Goal: Transaction & Acquisition: Book appointment/travel/reservation

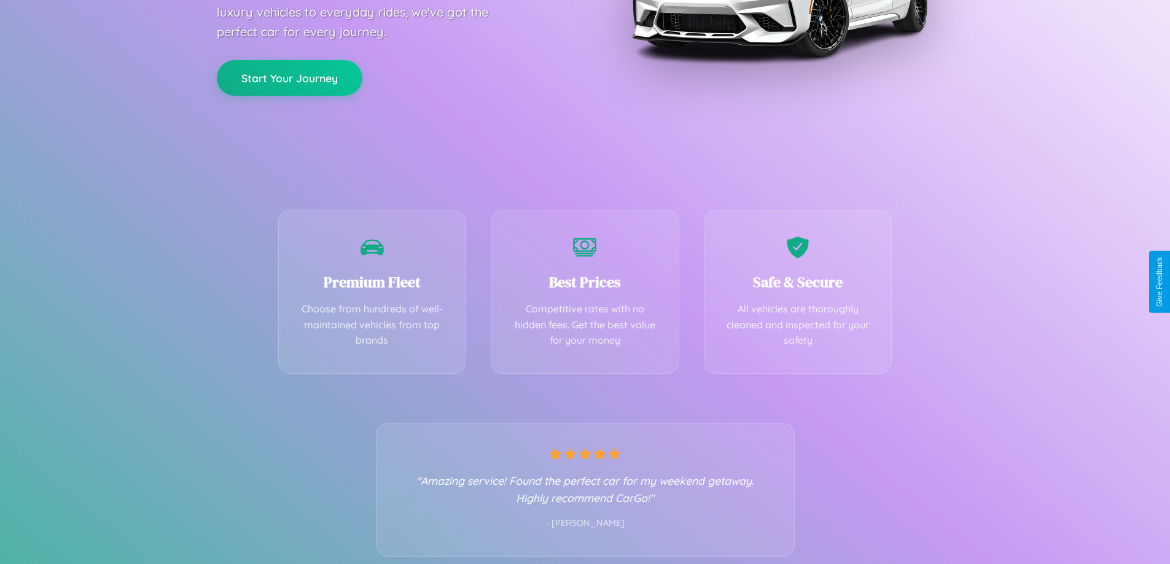
scroll to position [242, 0]
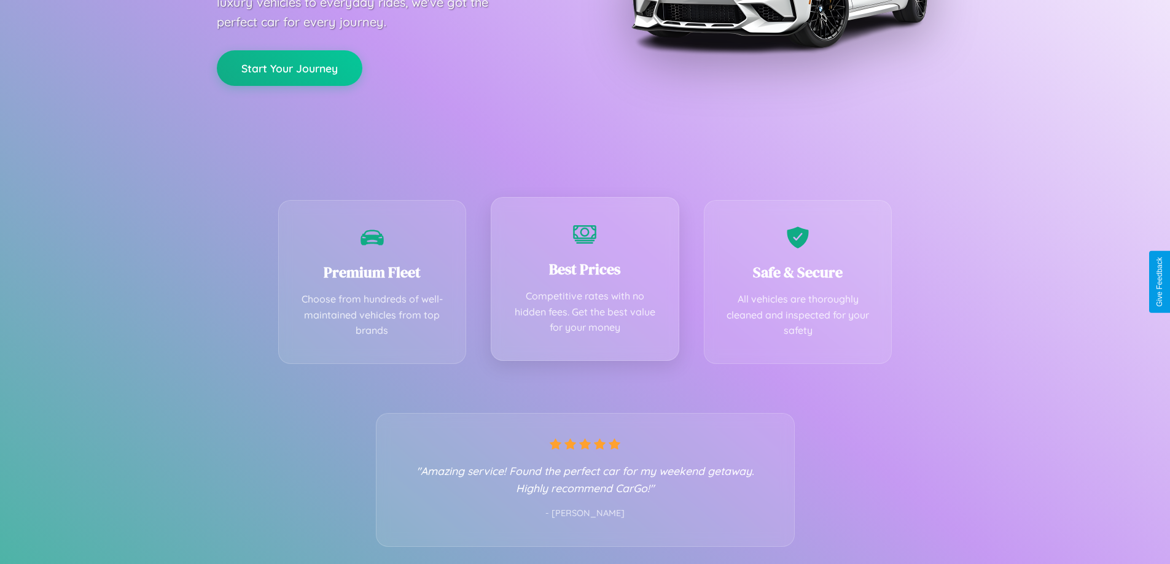
click at [585, 282] on div "Best Prices Competitive rates with no hidden fees. Get the best value for your …" at bounding box center [585, 279] width 189 height 164
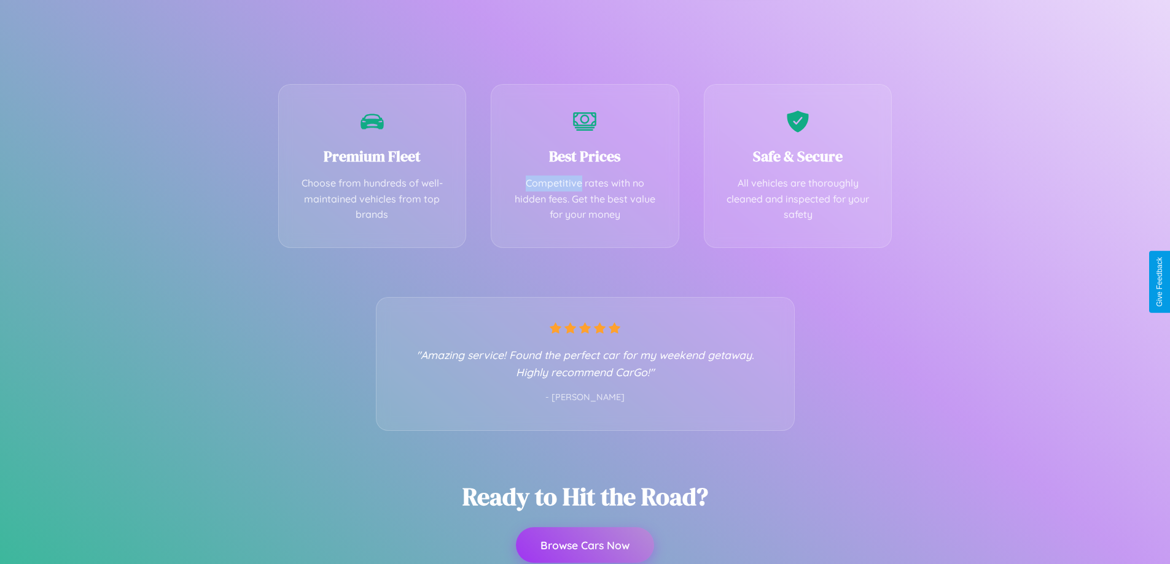
click at [585, 547] on button "Browse Cars Now" at bounding box center [585, 546] width 138 height 36
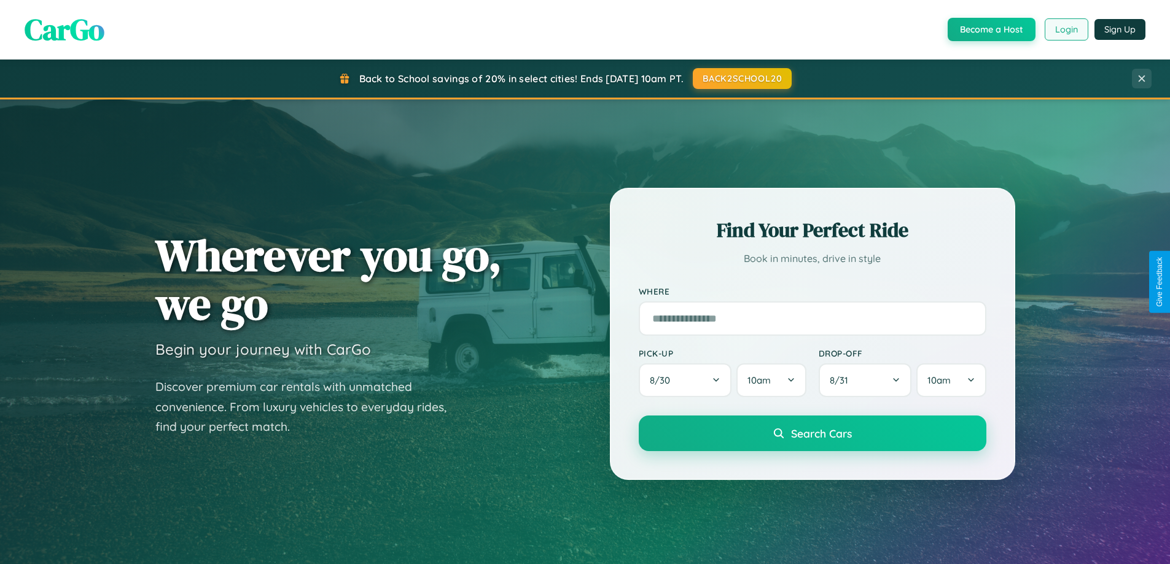
click at [1065, 29] on button "Login" at bounding box center [1067, 29] width 44 height 22
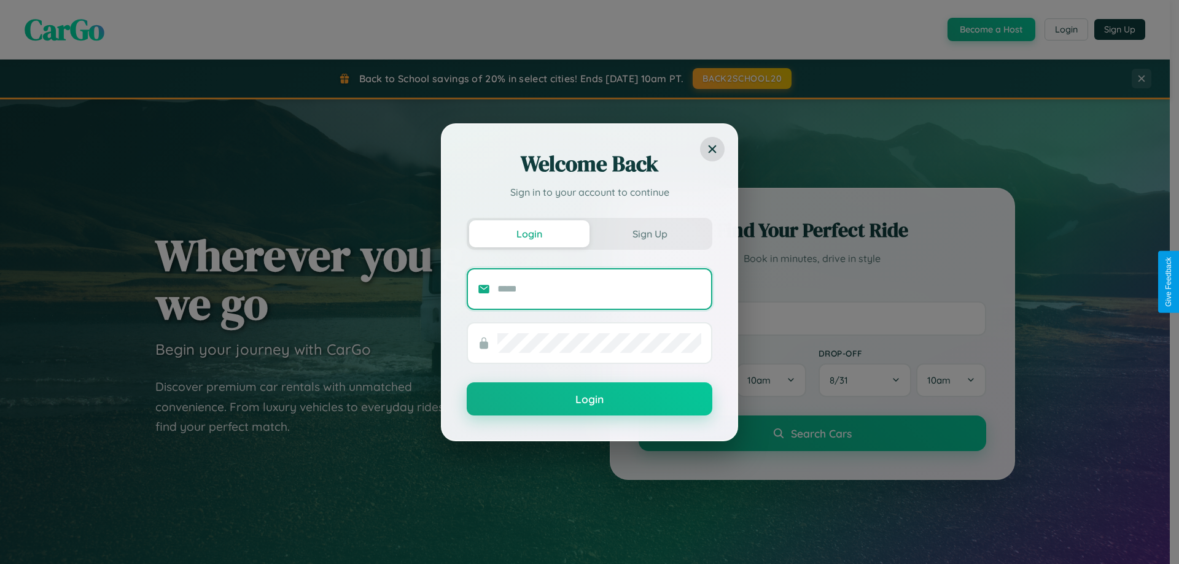
click at [599, 289] on input "text" at bounding box center [599, 289] width 204 height 20
type input "**********"
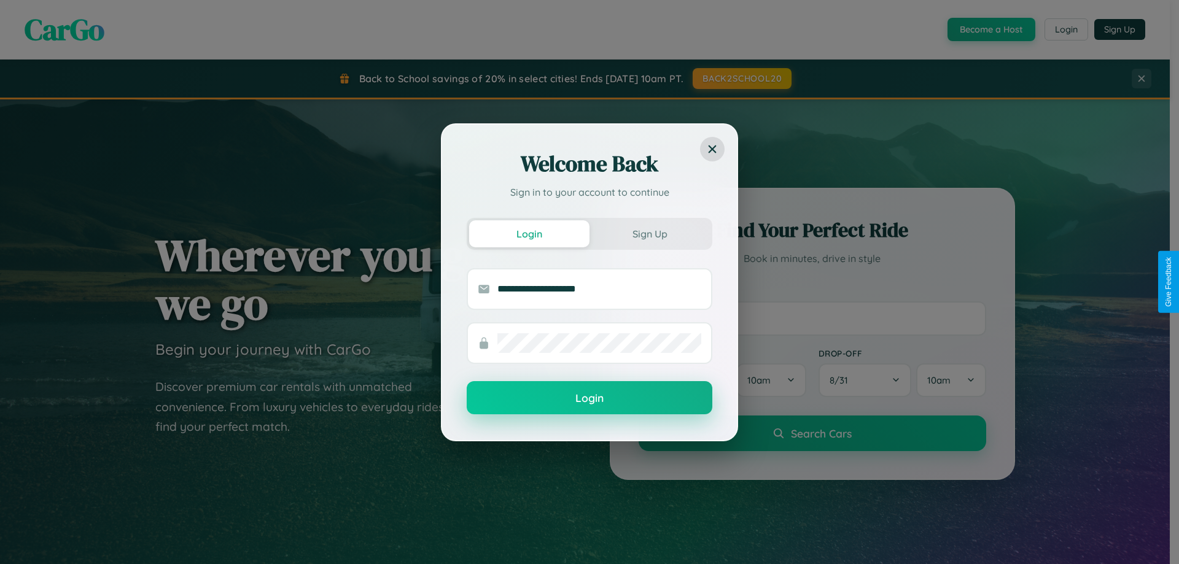
click at [590, 399] on button "Login" at bounding box center [590, 397] width 246 height 33
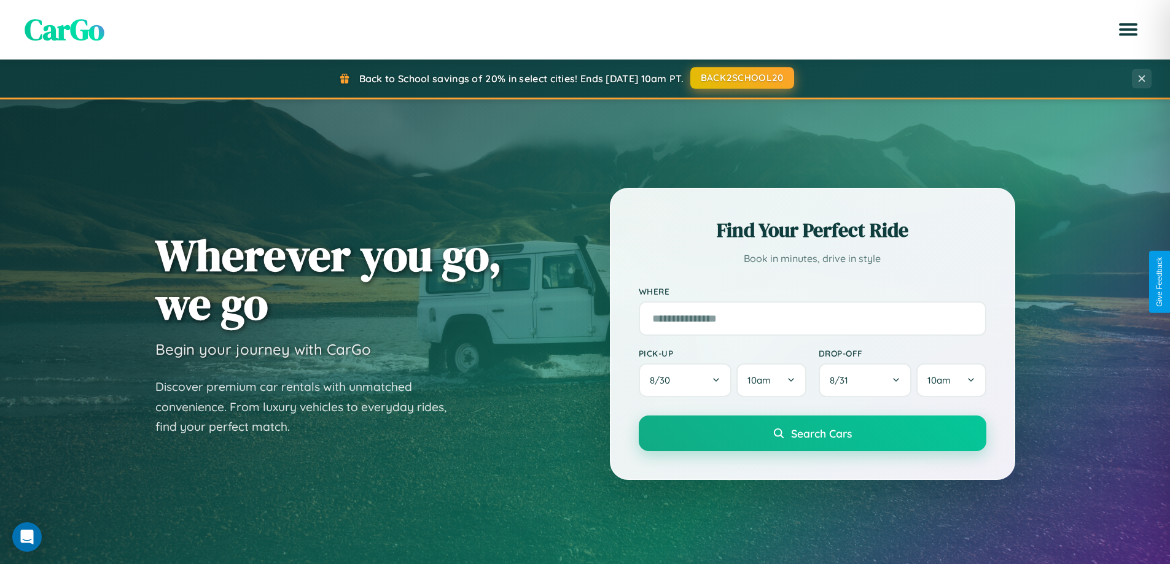
click at [741, 79] on button "BACK2SCHOOL20" at bounding box center [742, 78] width 104 height 22
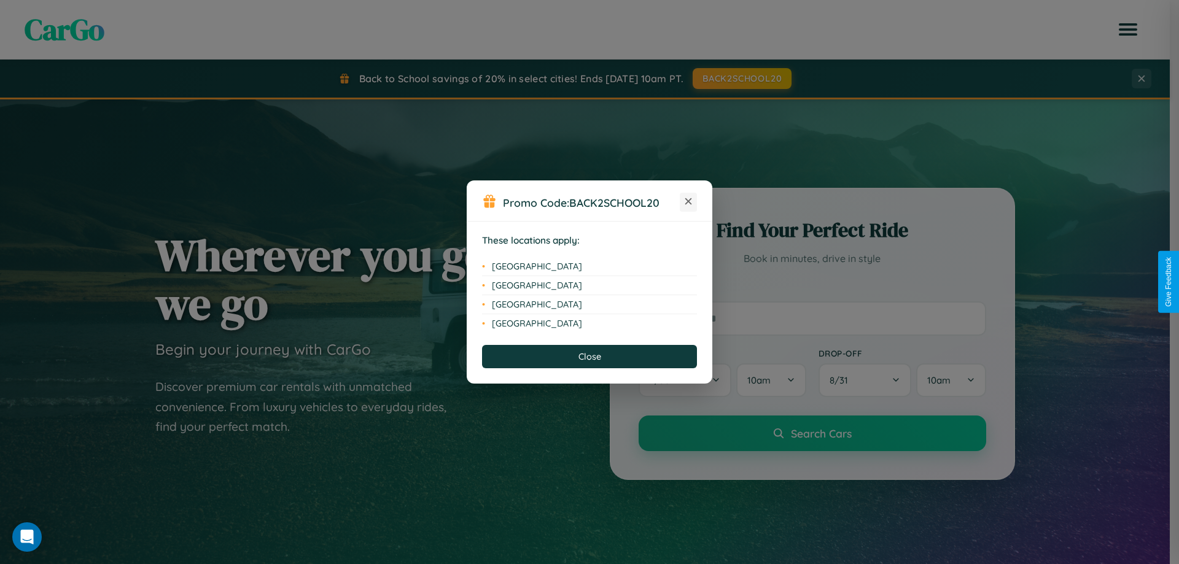
click at [688, 202] on icon at bounding box center [688, 201] width 7 height 7
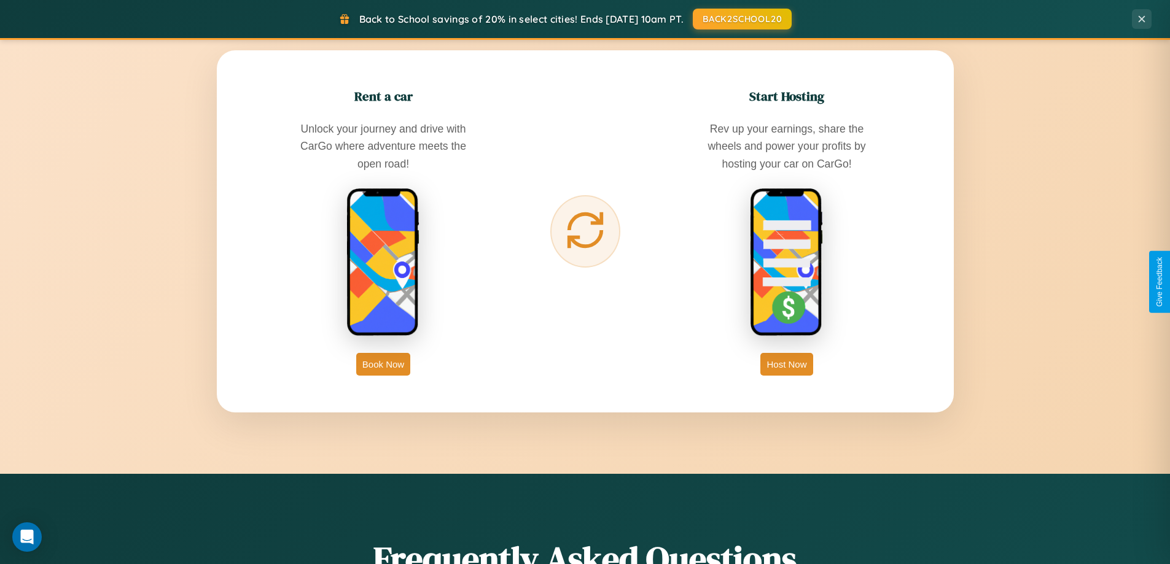
scroll to position [2363, 0]
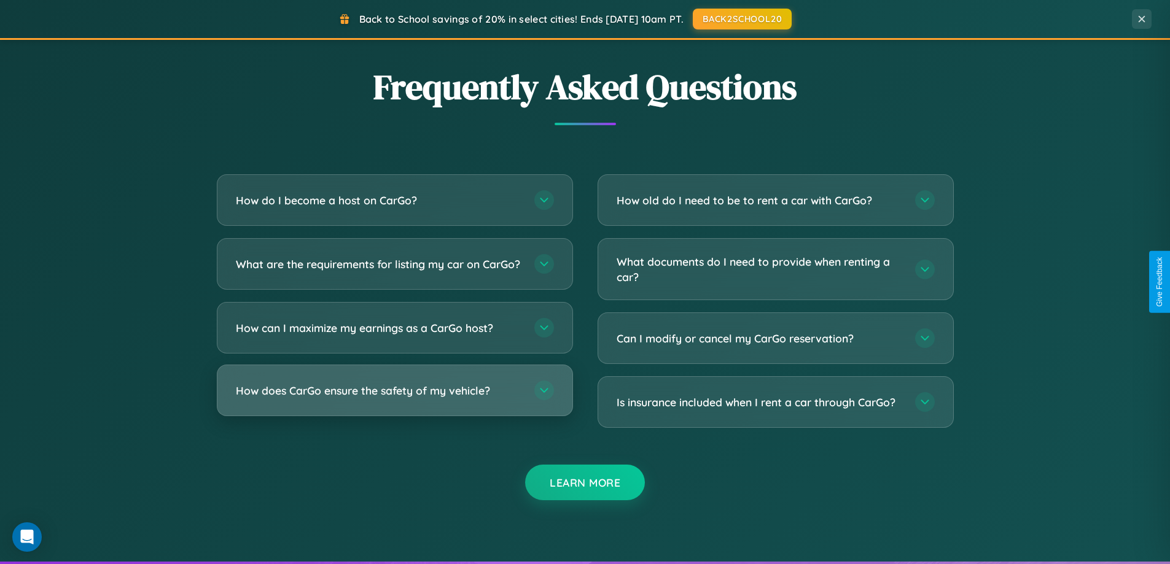
click at [394, 399] on h3 "How does CarGo ensure the safety of my vehicle?" at bounding box center [379, 390] width 286 height 15
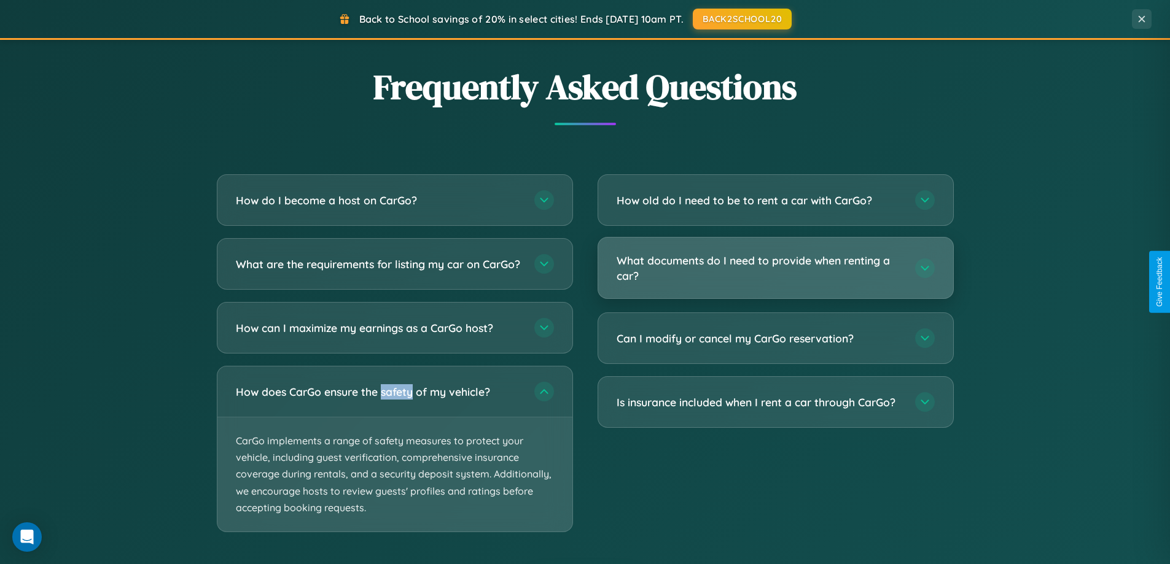
click at [775, 269] on h3 "What documents do I need to provide when renting a car?" at bounding box center [760, 268] width 286 height 30
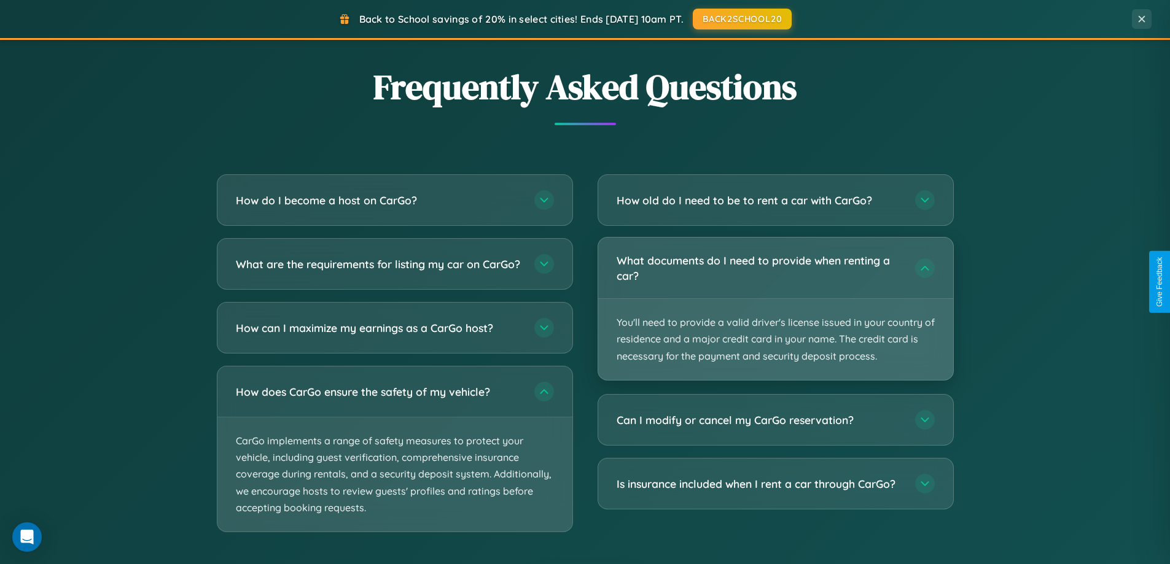
click at [775, 308] on p "You'll need to provide a valid driver's license issued in your country of resid…" at bounding box center [775, 339] width 355 height 81
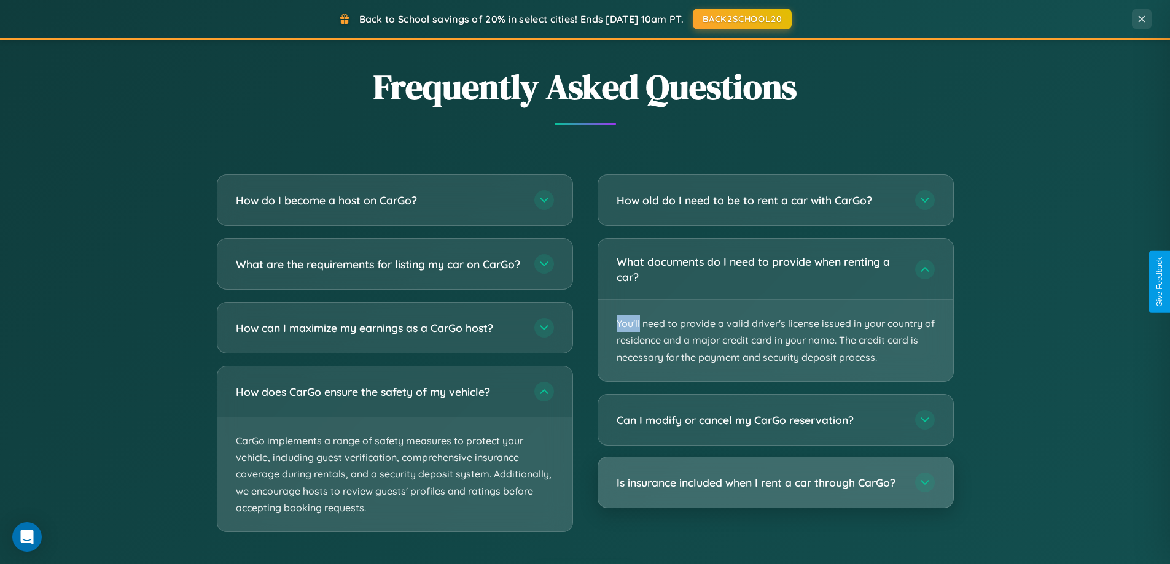
click at [775, 483] on h3 "Is insurance included when I rent a car through CarGo?" at bounding box center [760, 482] width 286 height 15
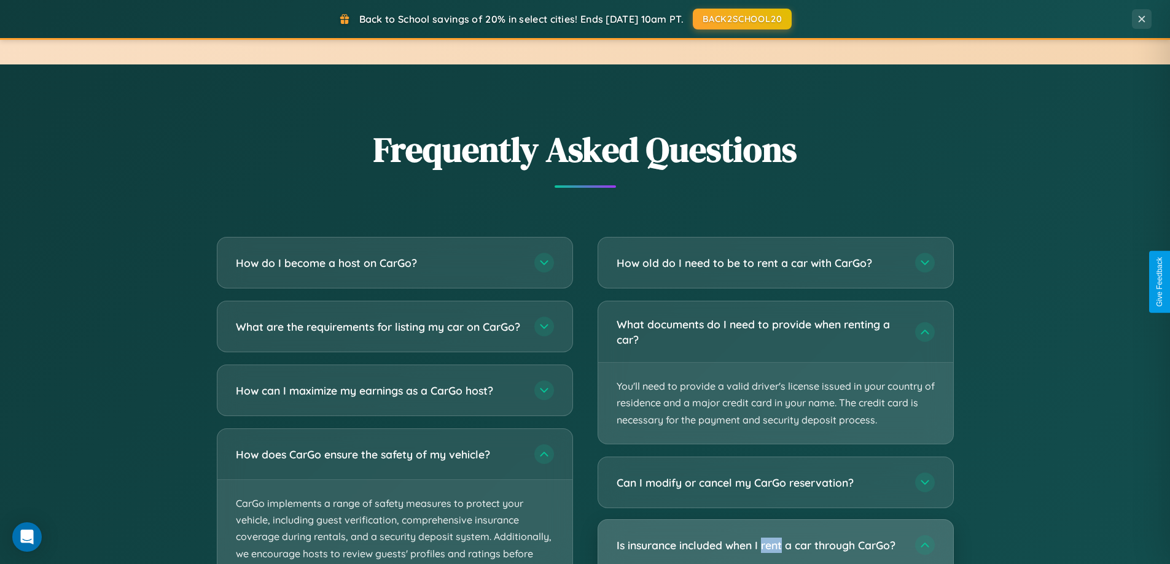
scroll to position [1973, 0]
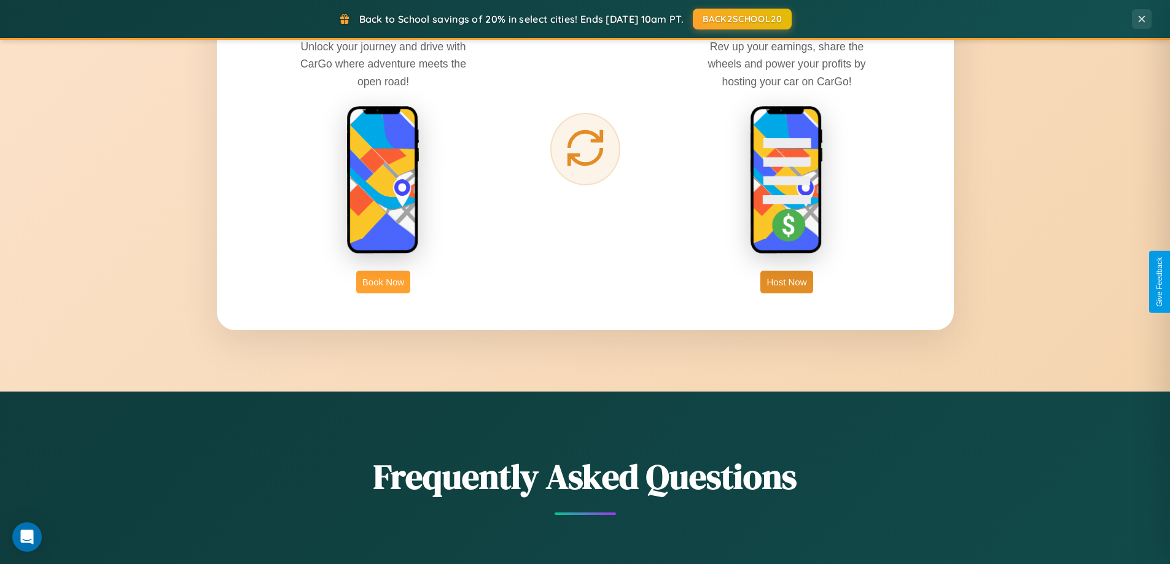
click at [383, 282] on button "Book Now" at bounding box center [383, 282] width 54 height 23
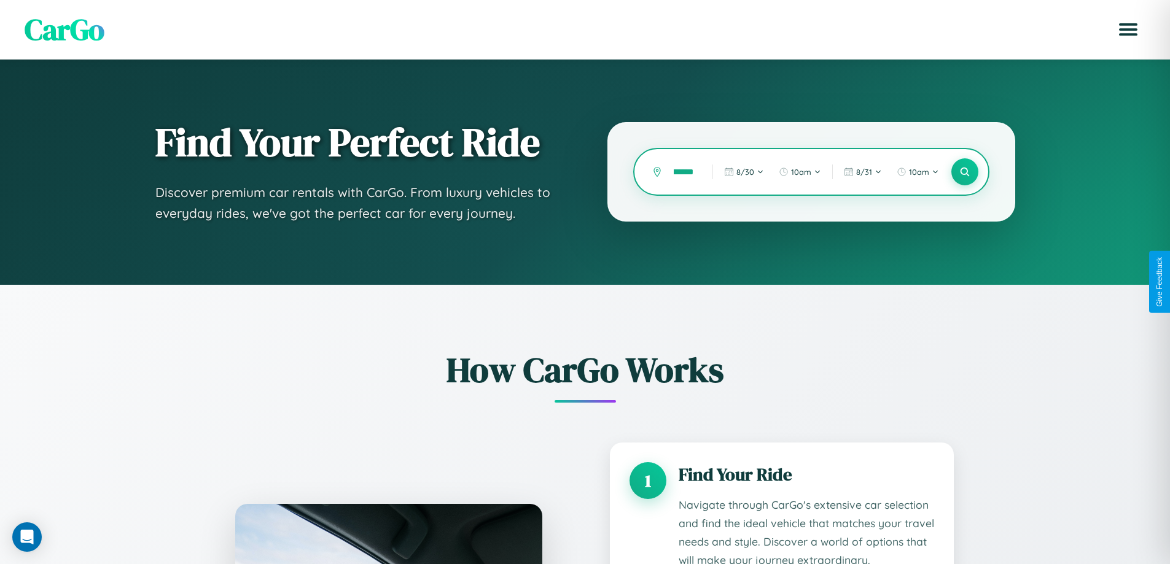
type input "*********"
